Goal: Information Seeking & Learning: Find specific fact

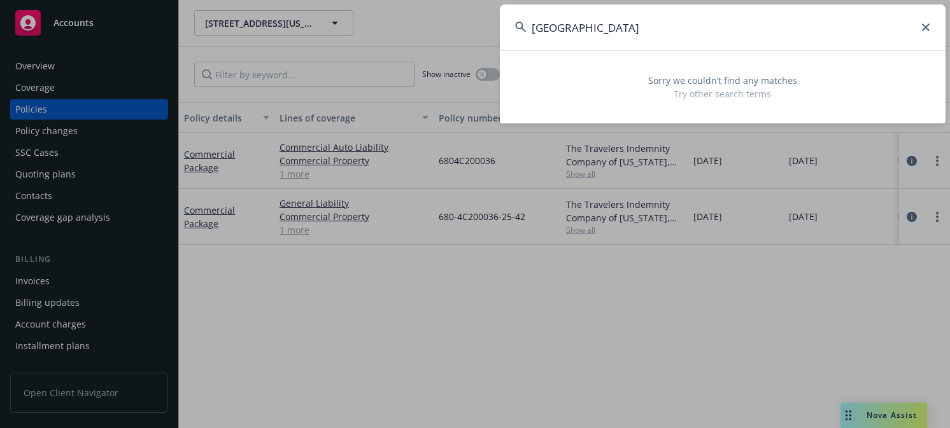
click at [817, 31] on input "[GEOGRAPHIC_DATA]" at bounding box center [723, 27] width 446 height 46
click at [922, 27] on icon at bounding box center [926, 28] width 8 height 8
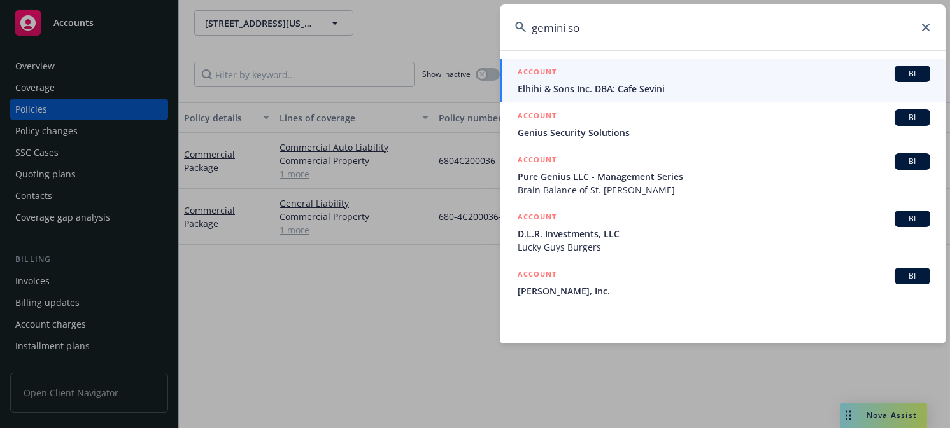
type input "gemini so"
